Goal: Download file/media

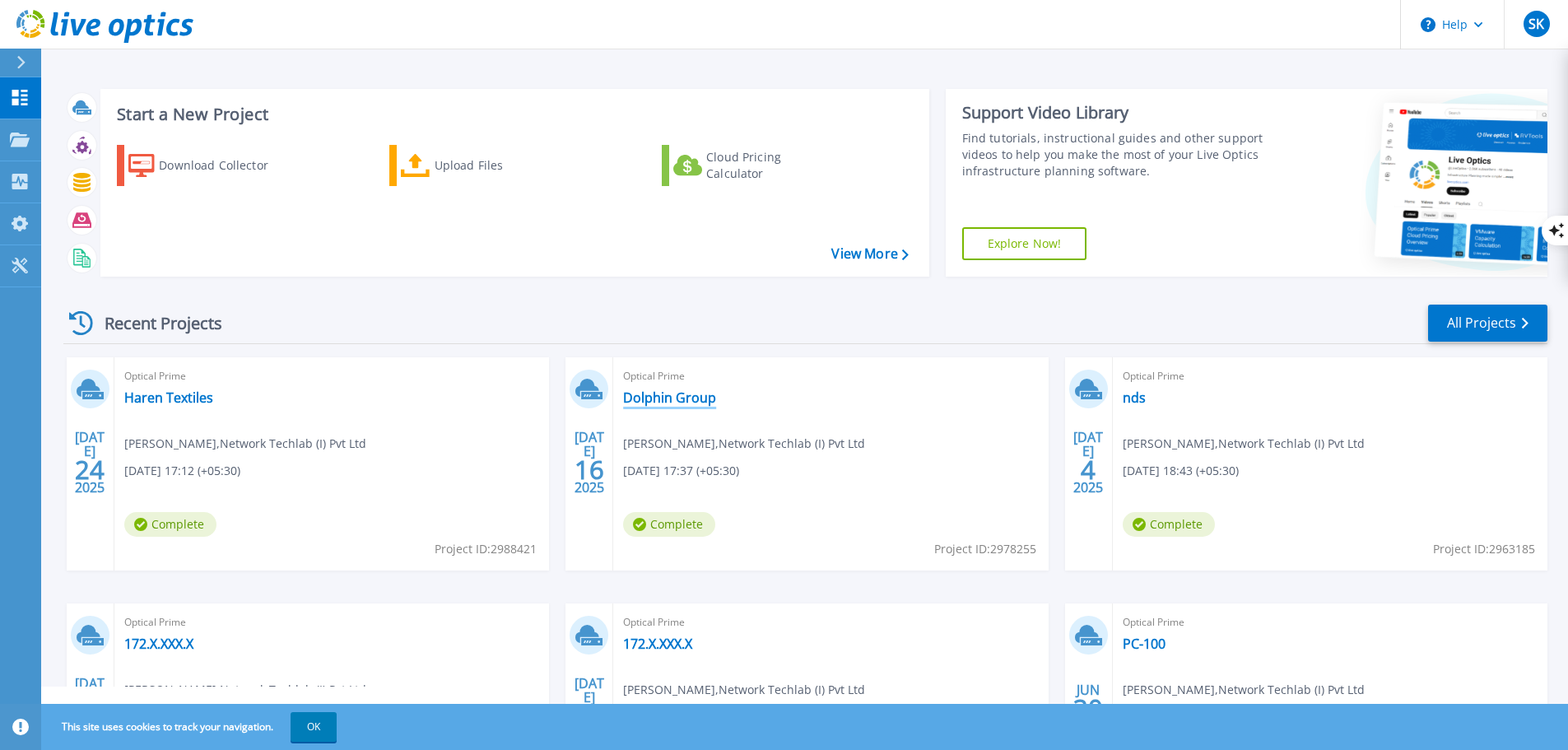
click at [689, 399] on link "Dolphin Group" at bounding box center [669, 398] width 93 height 16
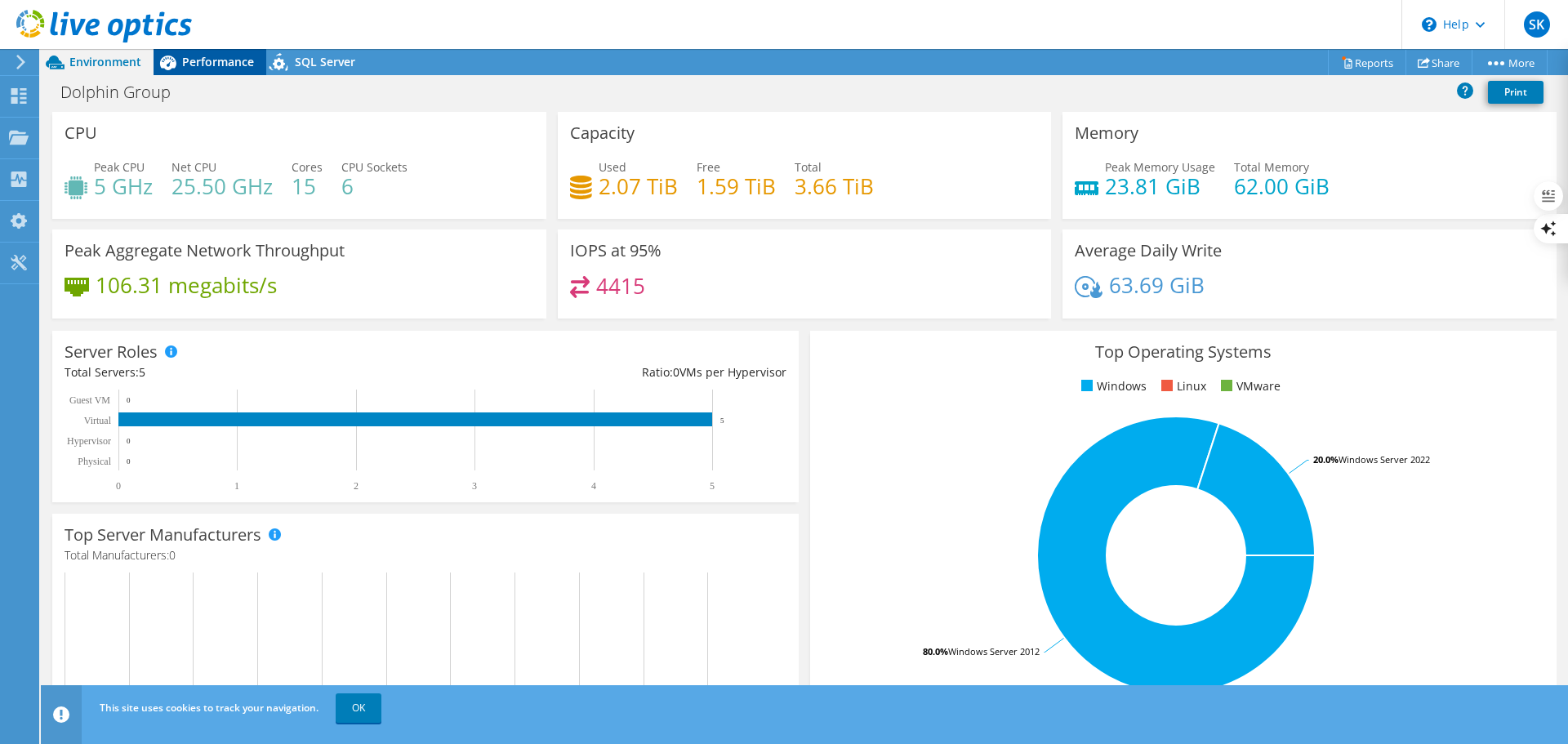
click at [225, 62] on span "Performance" at bounding box center [218, 61] width 72 height 15
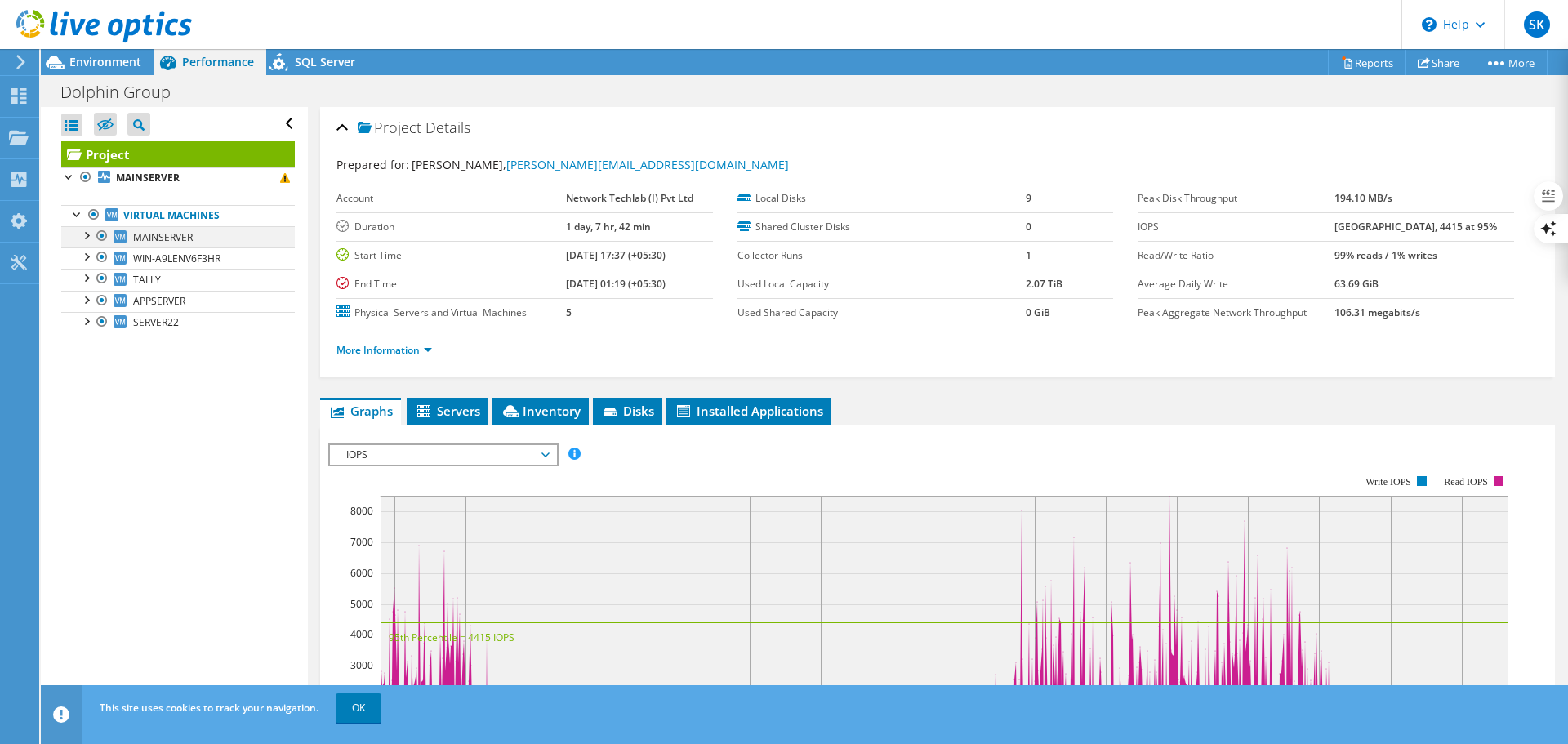
click at [86, 235] on div at bounding box center [86, 234] width 16 height 16
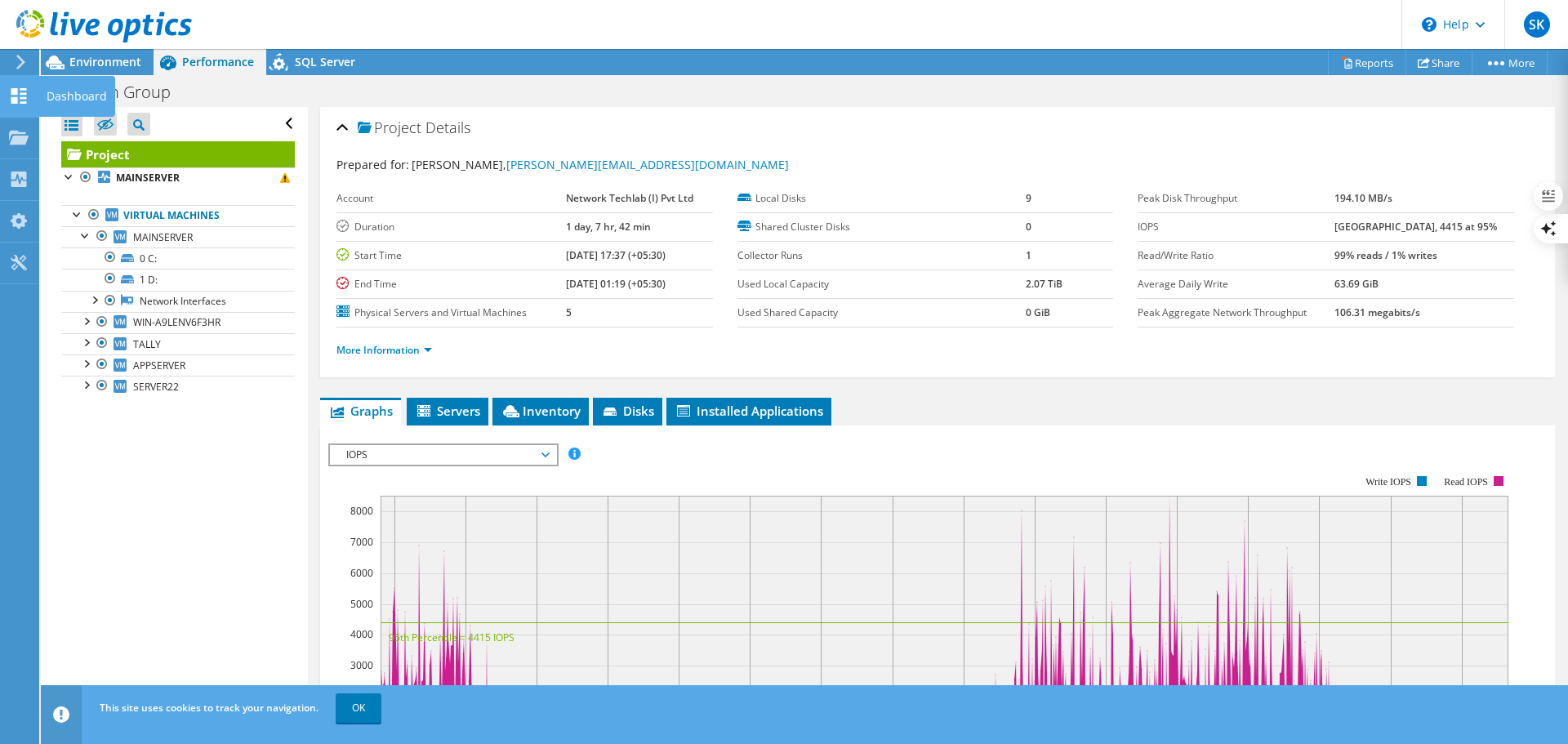
click at [21, 98] on use at bounding box center [19, 96] width 15 height 15
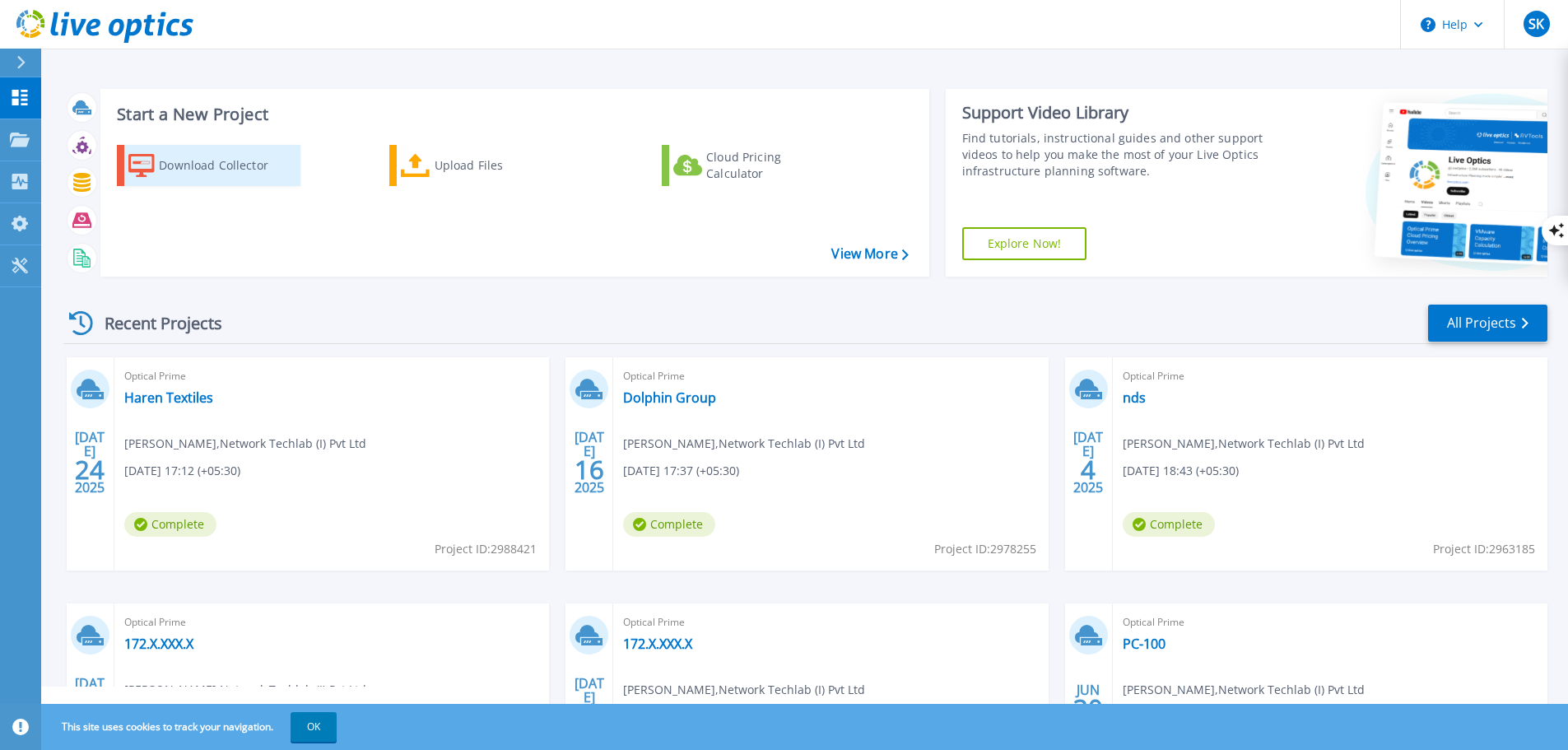
click at [210, 167] on div "Download Collector" at bounding box center [225, 165] width 132 height 33
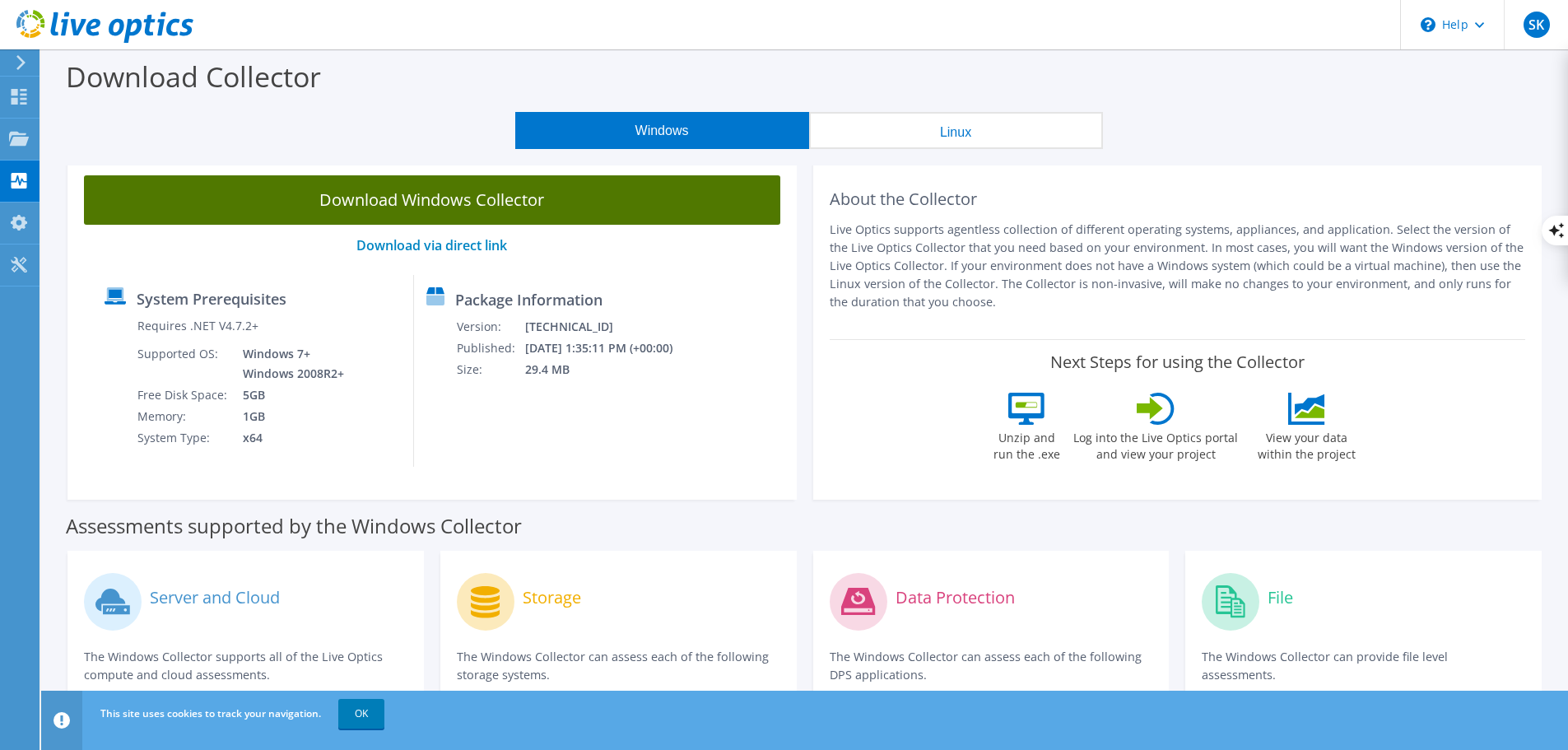
click at [477, 203] on link "Download Windows Collector" at bounding box center [432, 199] width 696 height 50
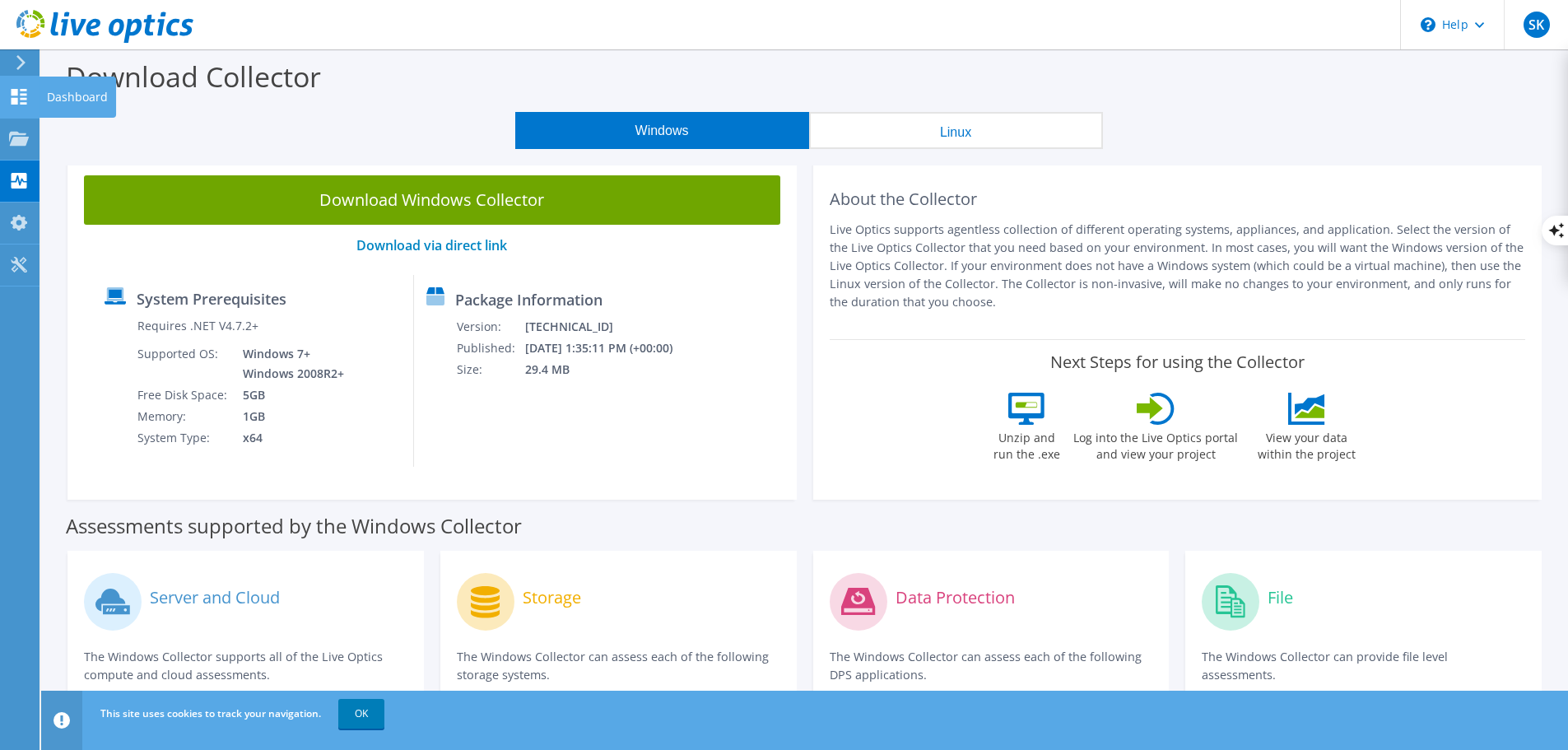
click at [23, 95] on use at bounding box center [19, 96] width 15 height 15
